Goal: Information Seeking & Learning: Understand process/instructions

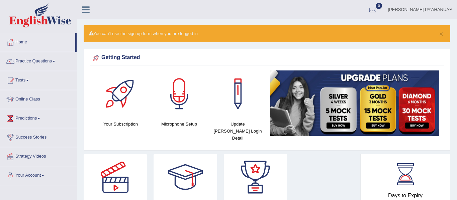
click at [34, 99] on link "Online Class" at bounding box center [38, 98] width 76 height 17
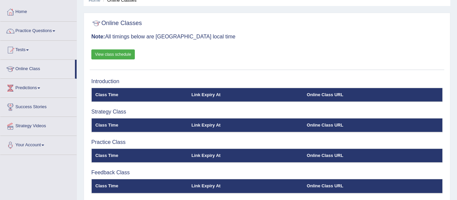
scroll to position [17, 0]
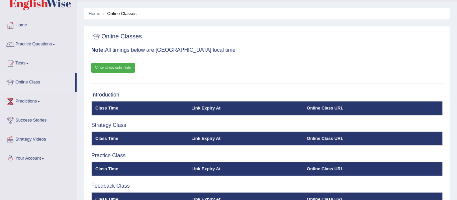
click at [129, 68] on link "View class schedule" at bounding box center [112, 68] width 43 height 10
